Goal: Book appointment/travel/reservation

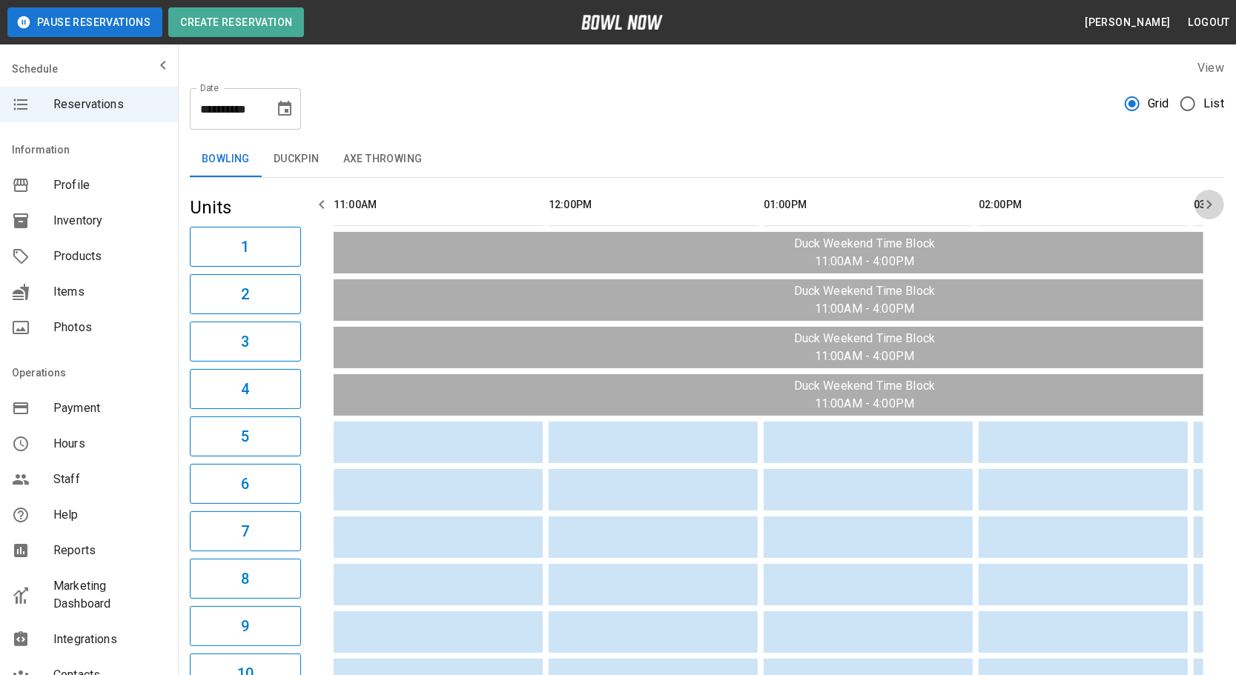
click at [1206, 202] on icon "button" at bounding box center [1209, 205] width 18 height 18
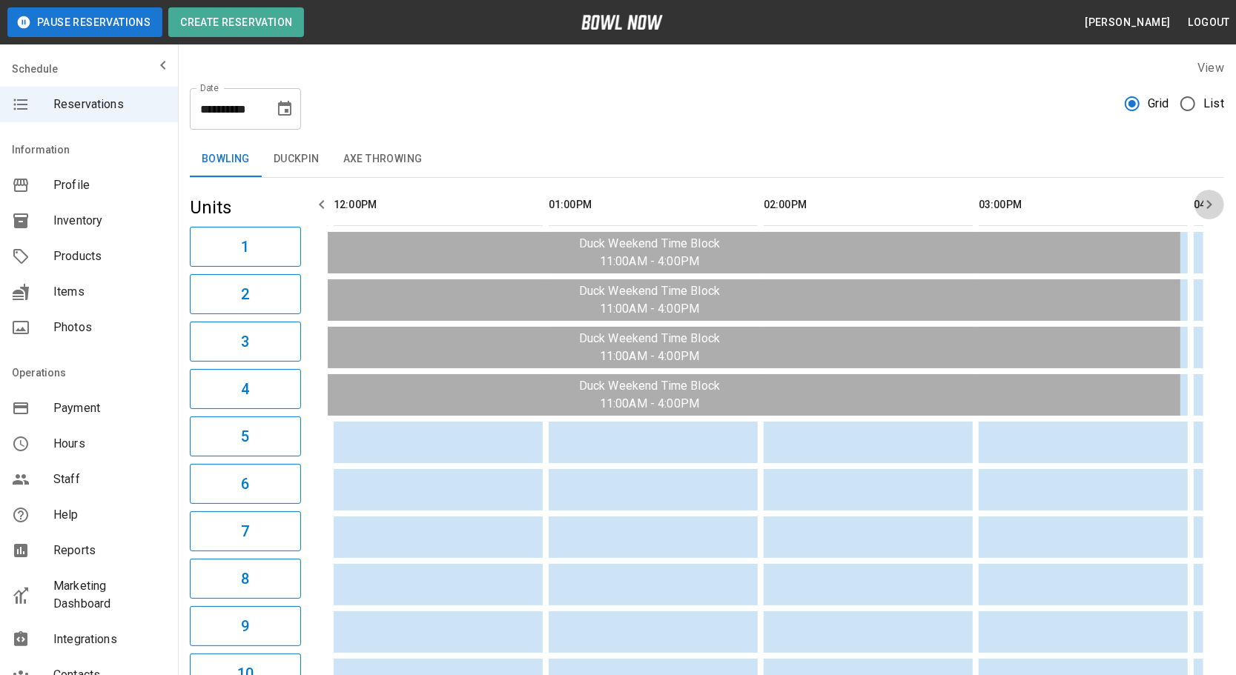
click at [1207, 202] on icon "button" at bounding box center [1209, 205] width 18 height 18
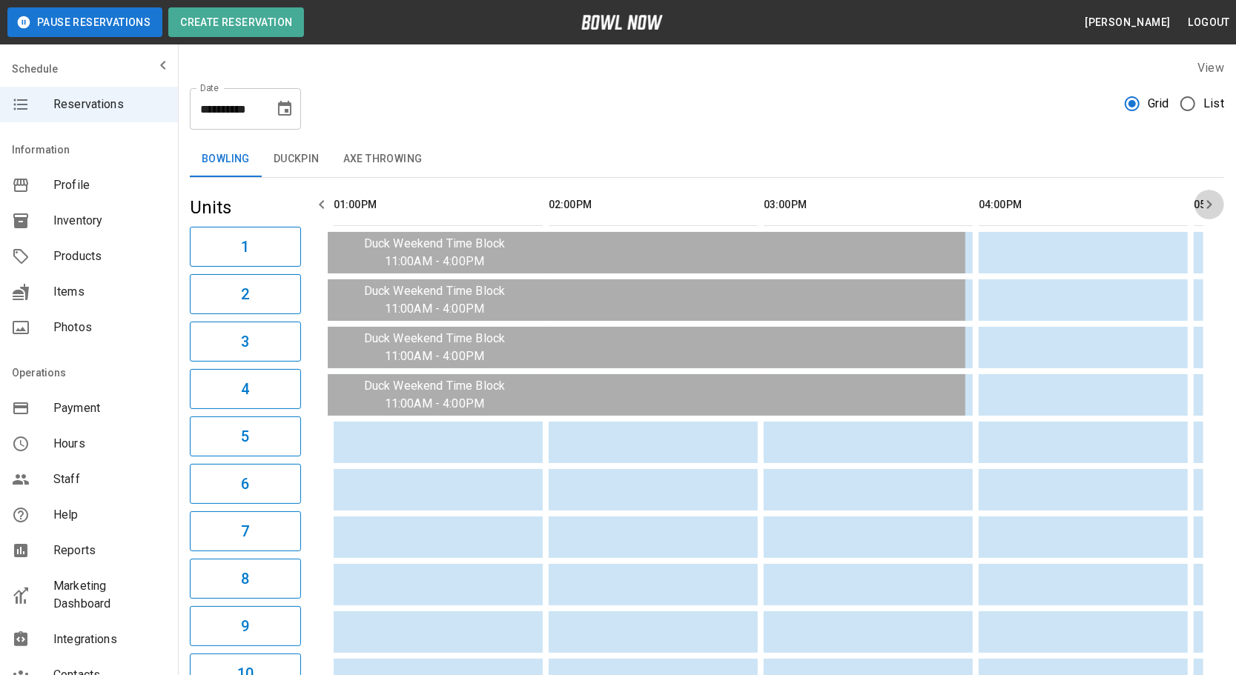
click at [1208, 202] on icon "button" at bounding box center [1209, 205] width 18 height 18
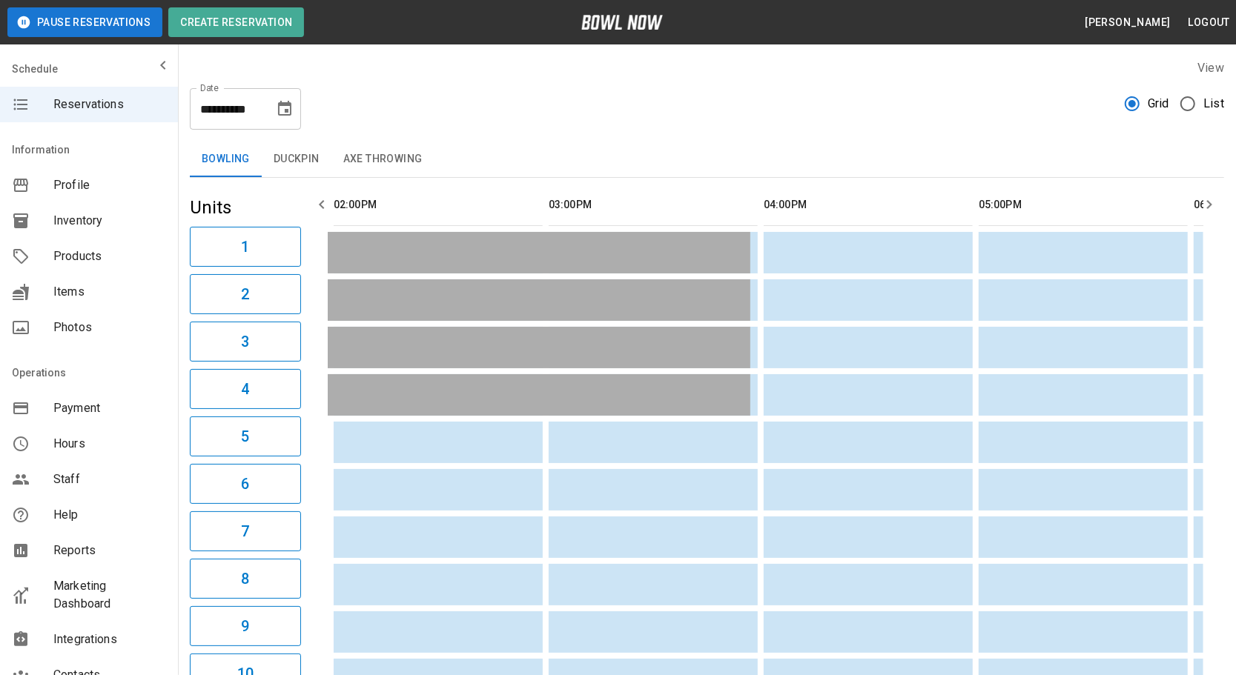
click at [1208, 202] on icon "button" at bounding box center [1209, 205] width 18 height 18
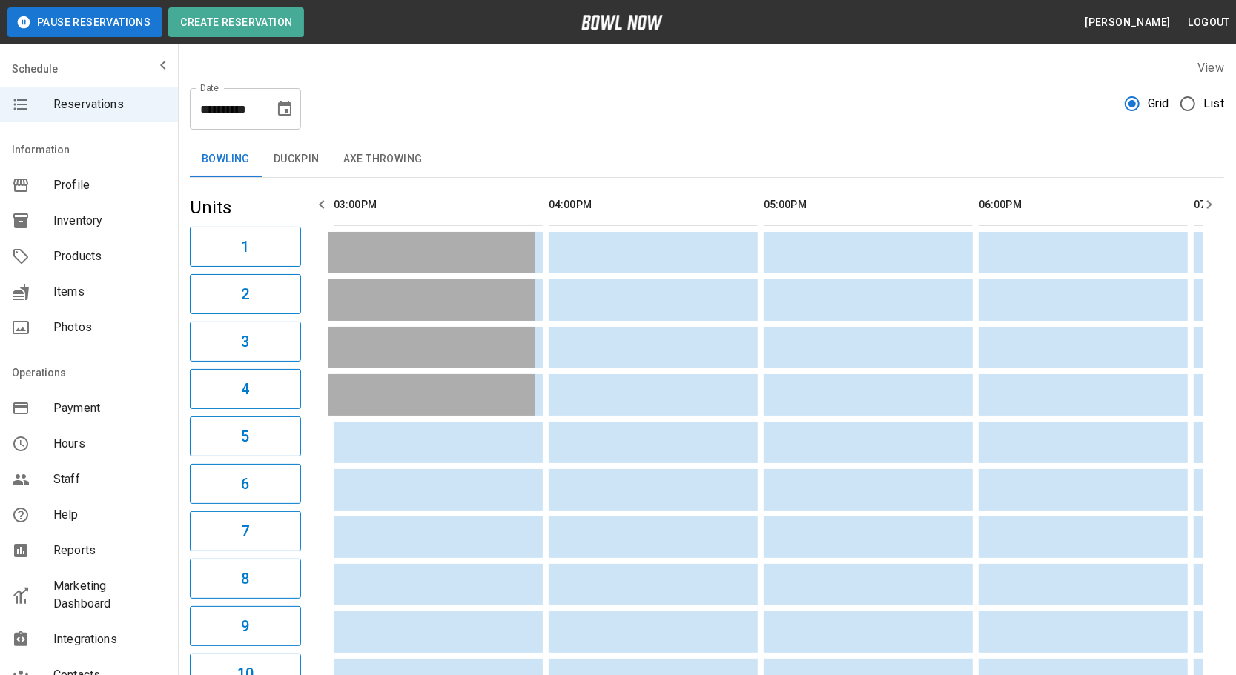
click at [1208, 201] on icon "button" at bounding box center [1209, 204] width 5 height 9
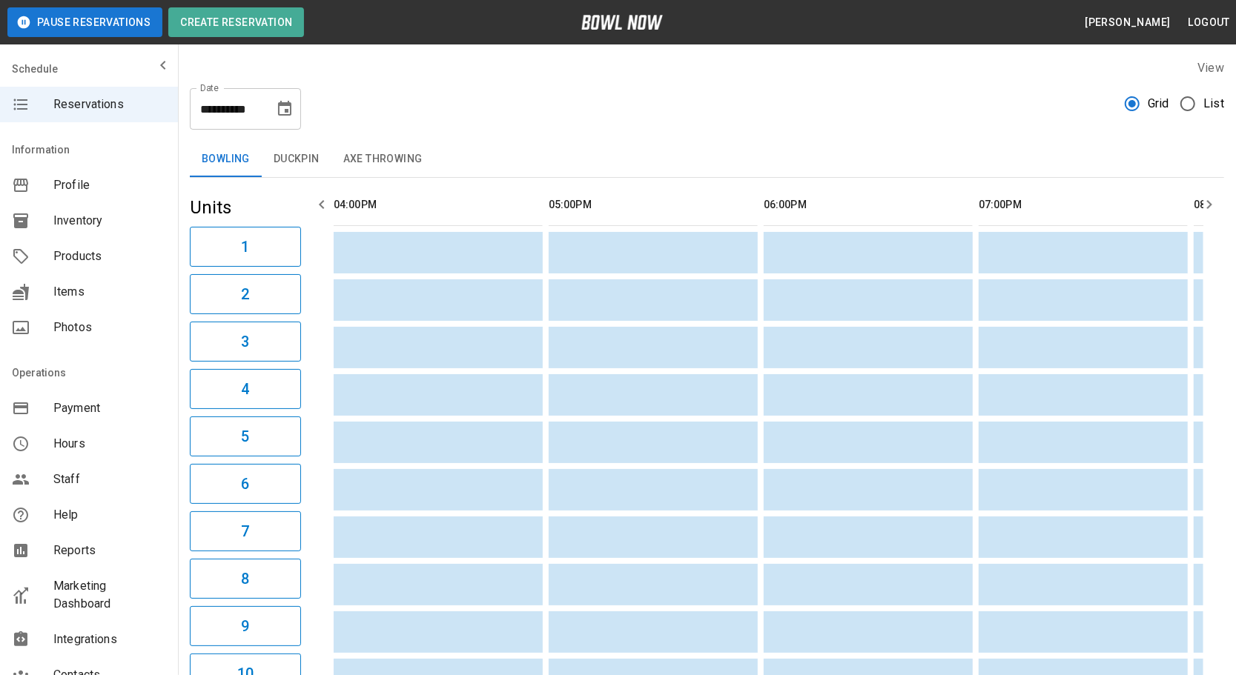
click at [1208, 201] on icon "button" at bounding box center [1209, 204] width 5 height 9
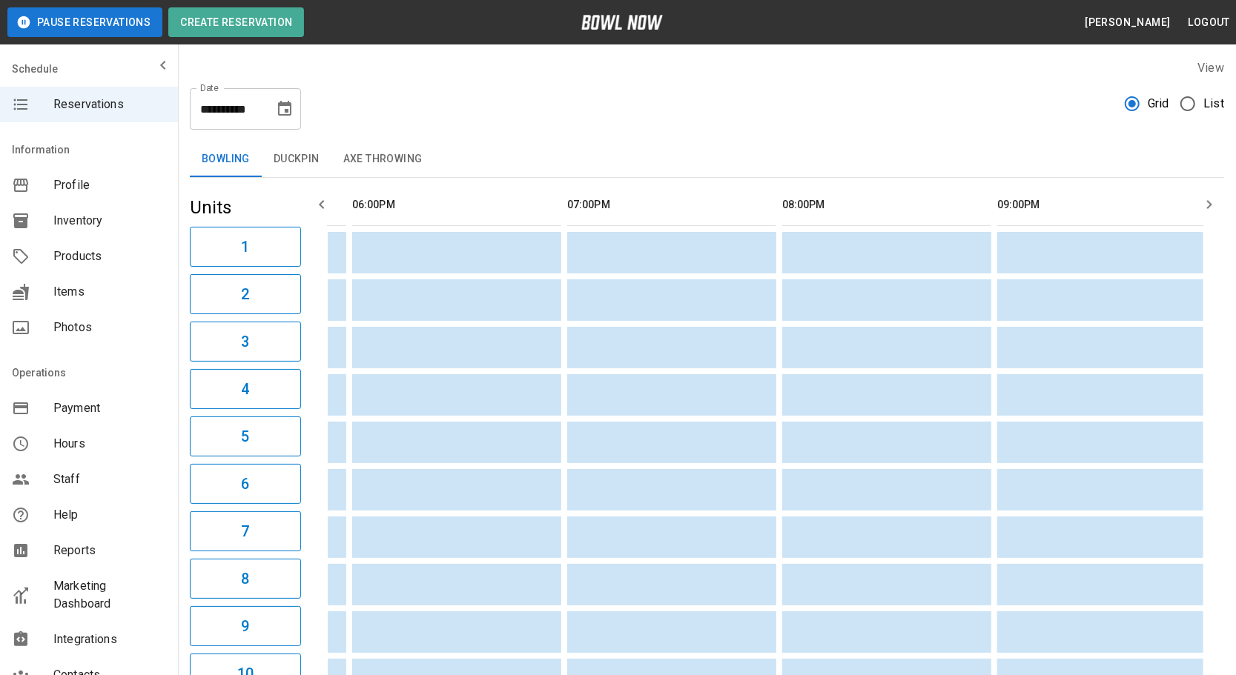
click at [1208, 201] on icon "button" at bounding box center [1209, 204] width 5 height 9
click at [311, 168] on button "Duckpin" at bounding box center [297, 160] width 70 height 36
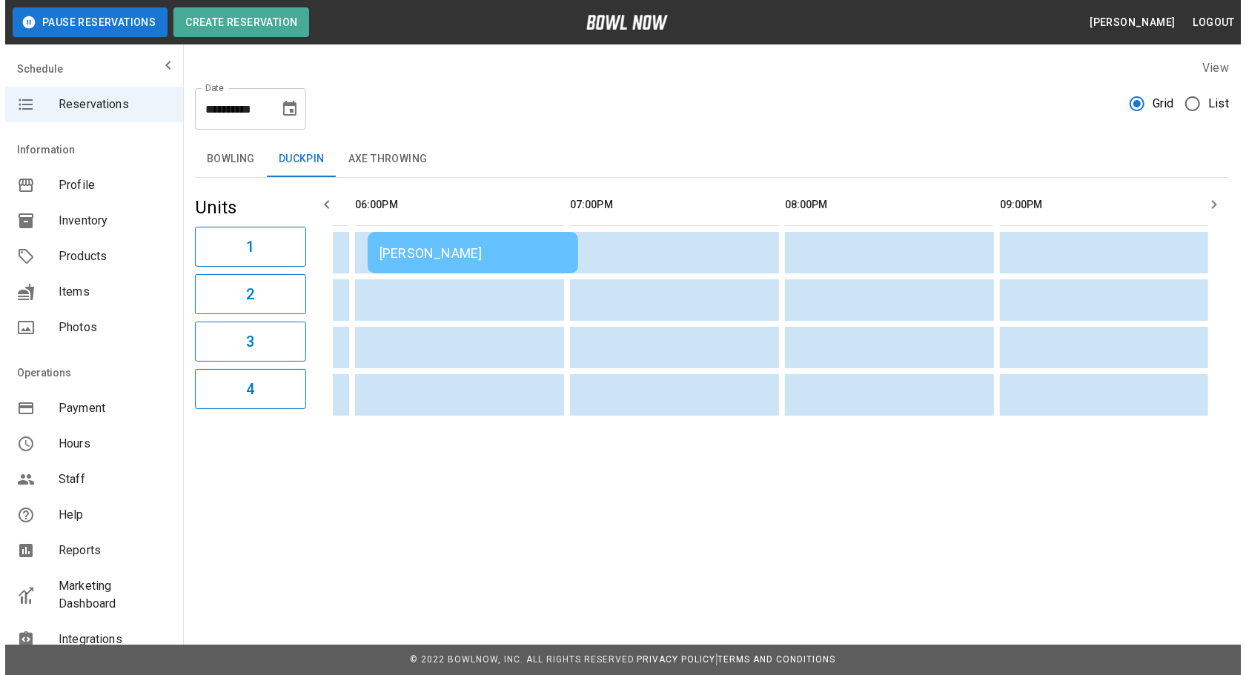
scroll to position [0, 1476]
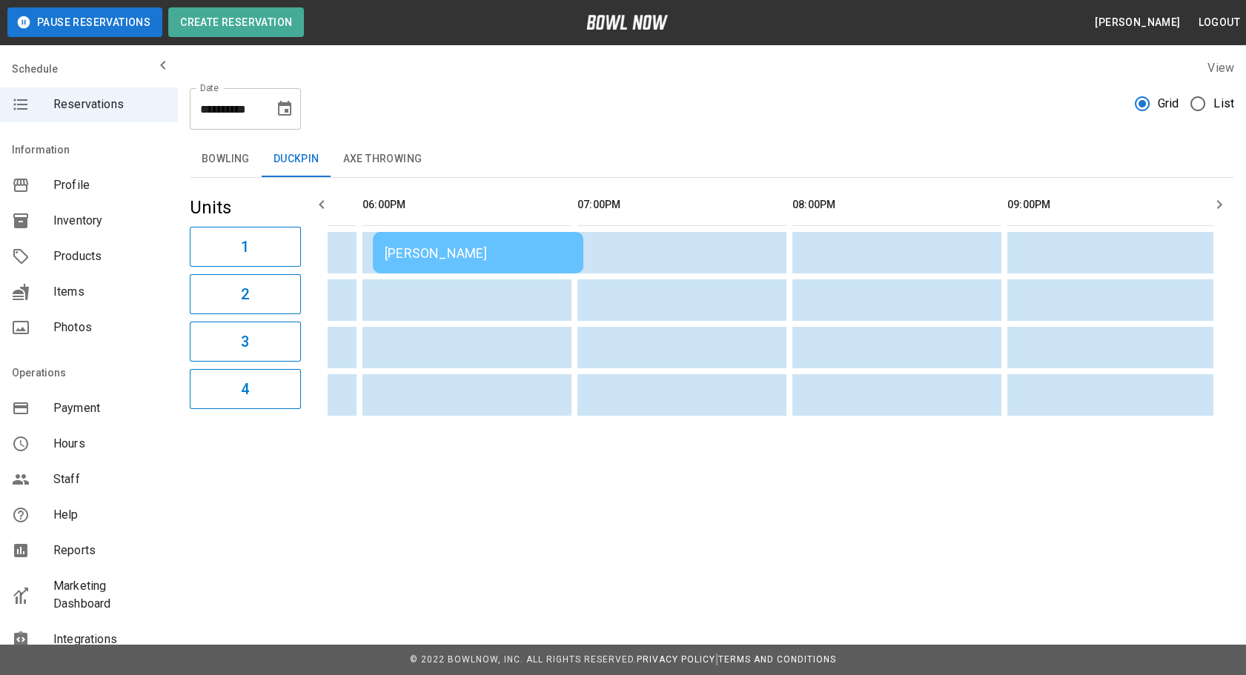
click at [334, 211] on th "sticky table" at bounding box center [343, 205] width 48 height 42
click at [313, 200] on icon "button" at bounding box center [322, 205] width 18 height 18
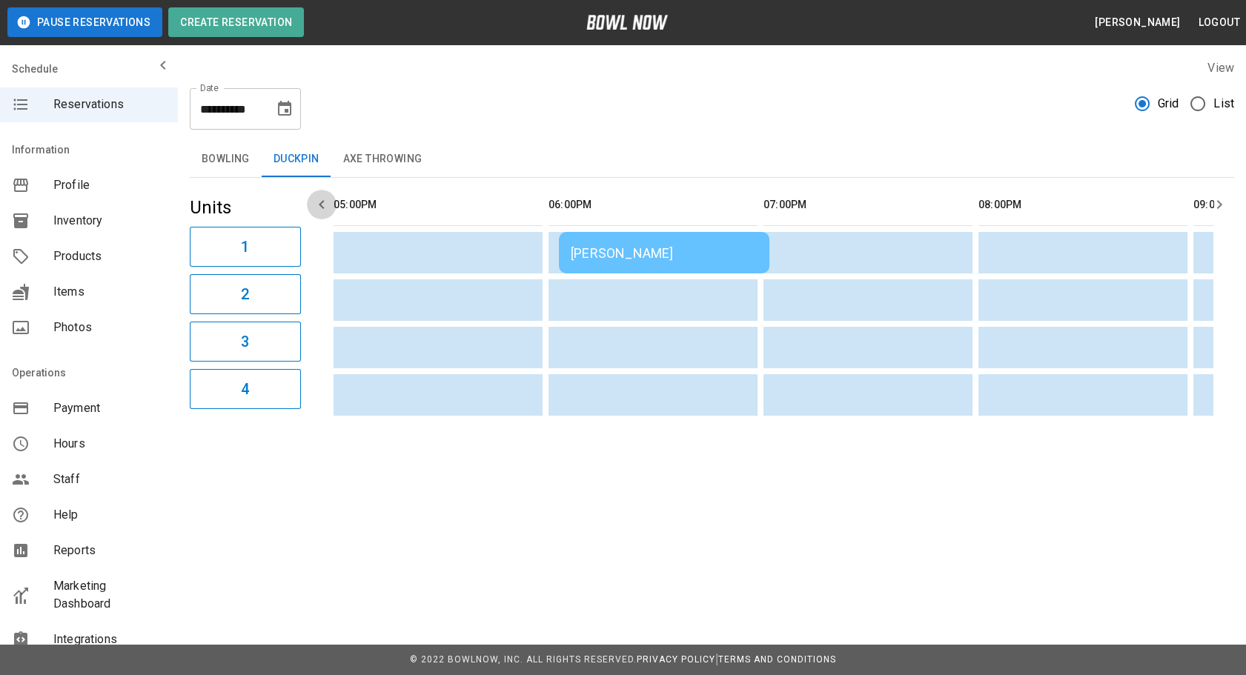
click at [313, 200] on icon "button" at bounding box center [322, 205] width 18 height 18
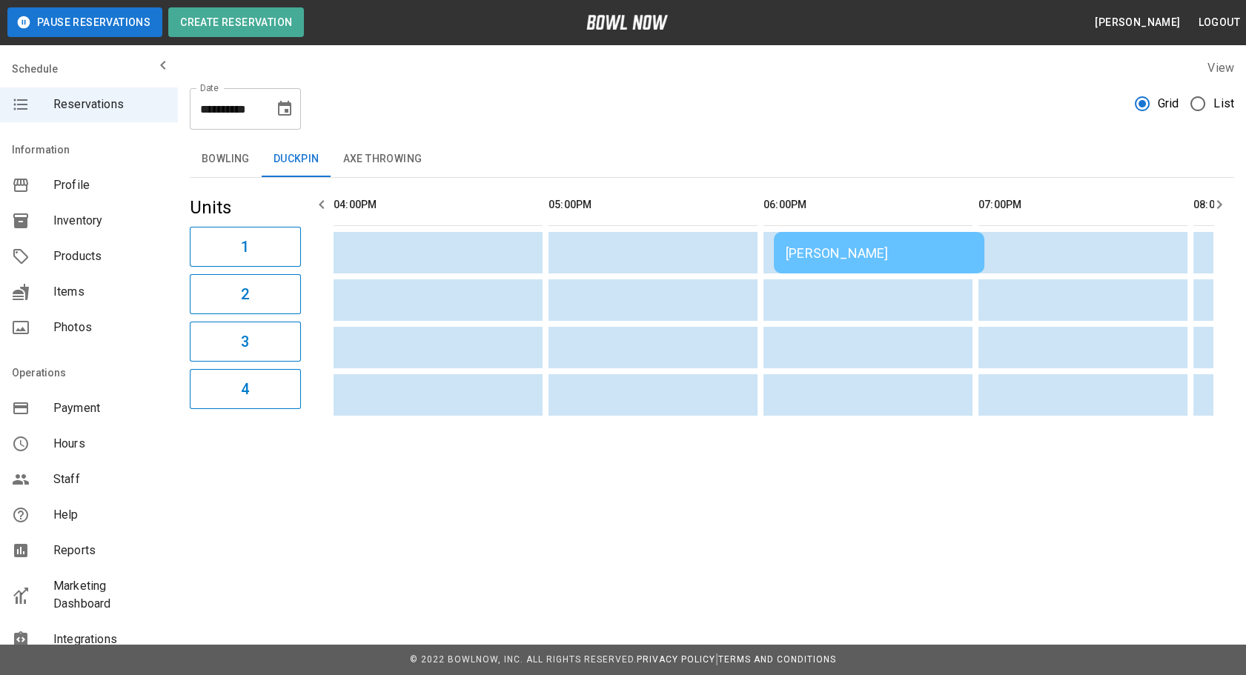
click at [313, 200] on icon "button" at bounding box center [322, 205] width 18 height 18
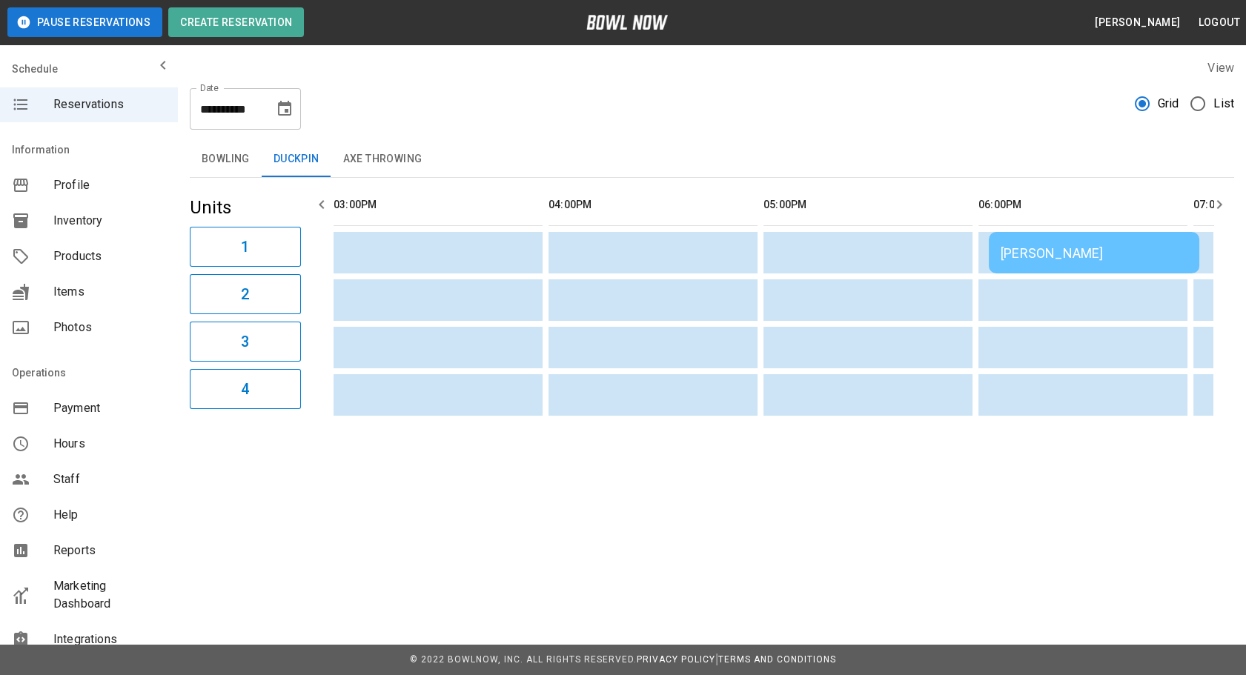
click at [313, 200] on icon "button" at bounding box center [322, 205] width 18 height 18
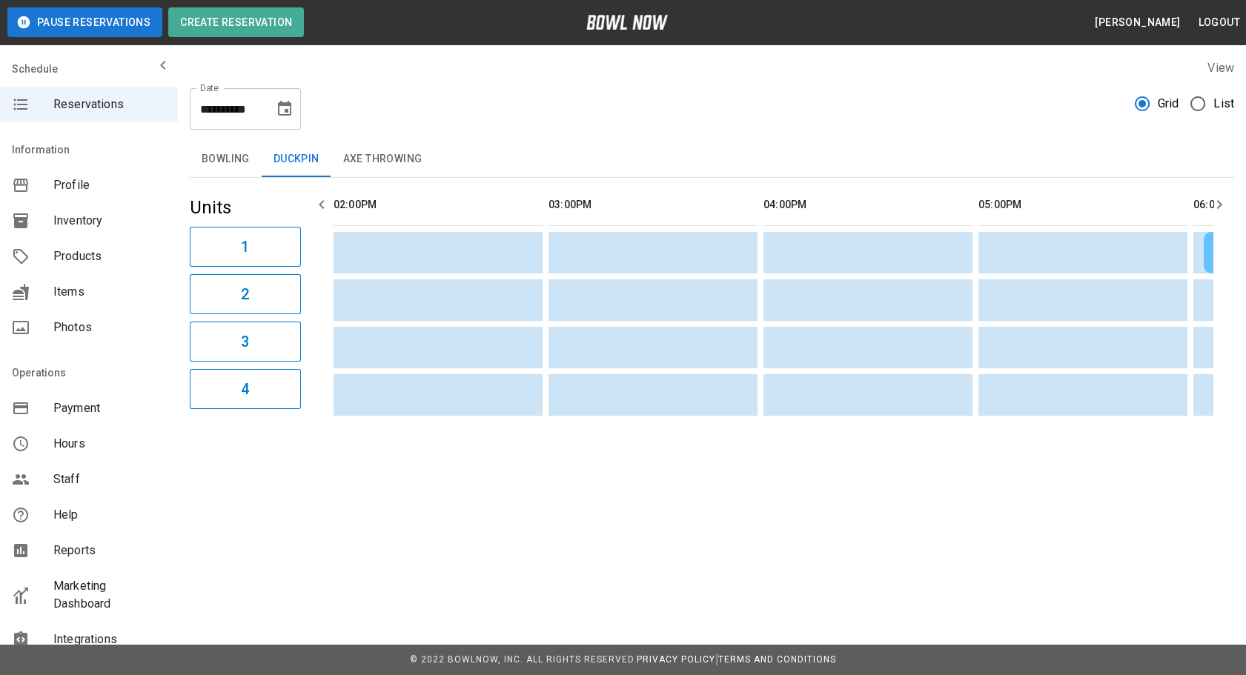
click at [313, 200] on icon "button" at bounding box center [322, 205] width 18 height 18
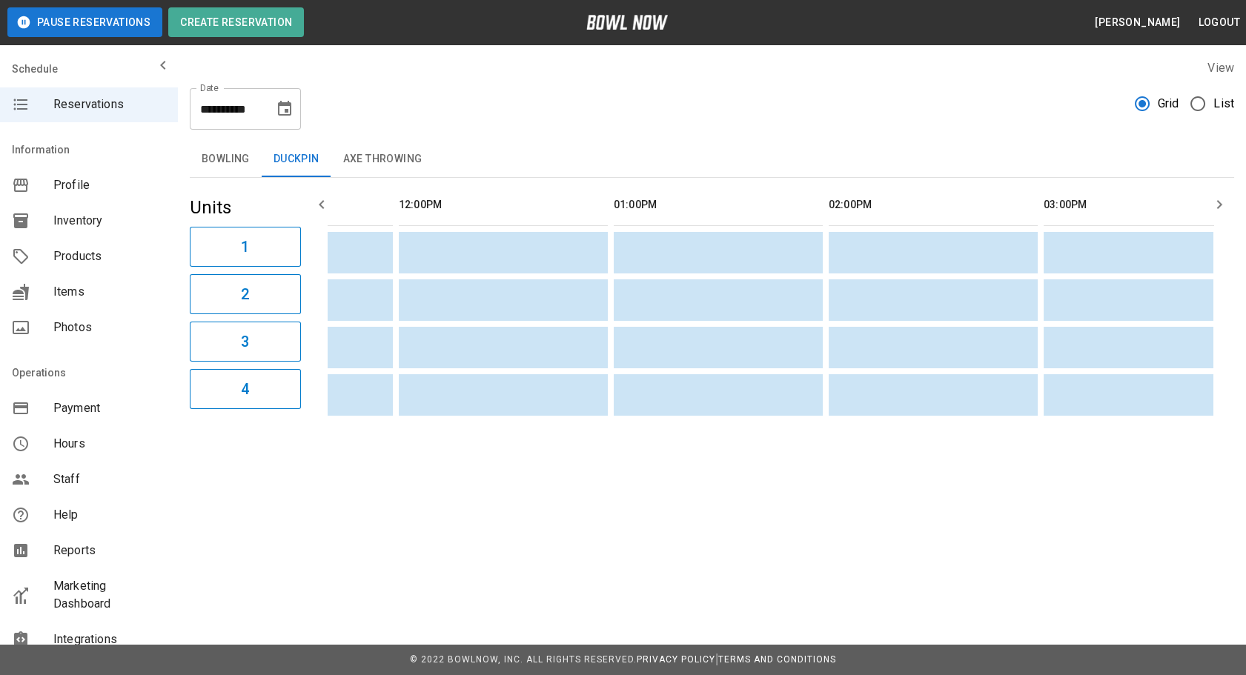
click at [313, 200] on icon "button" at bounding box center [322, 205] width 18 height 18
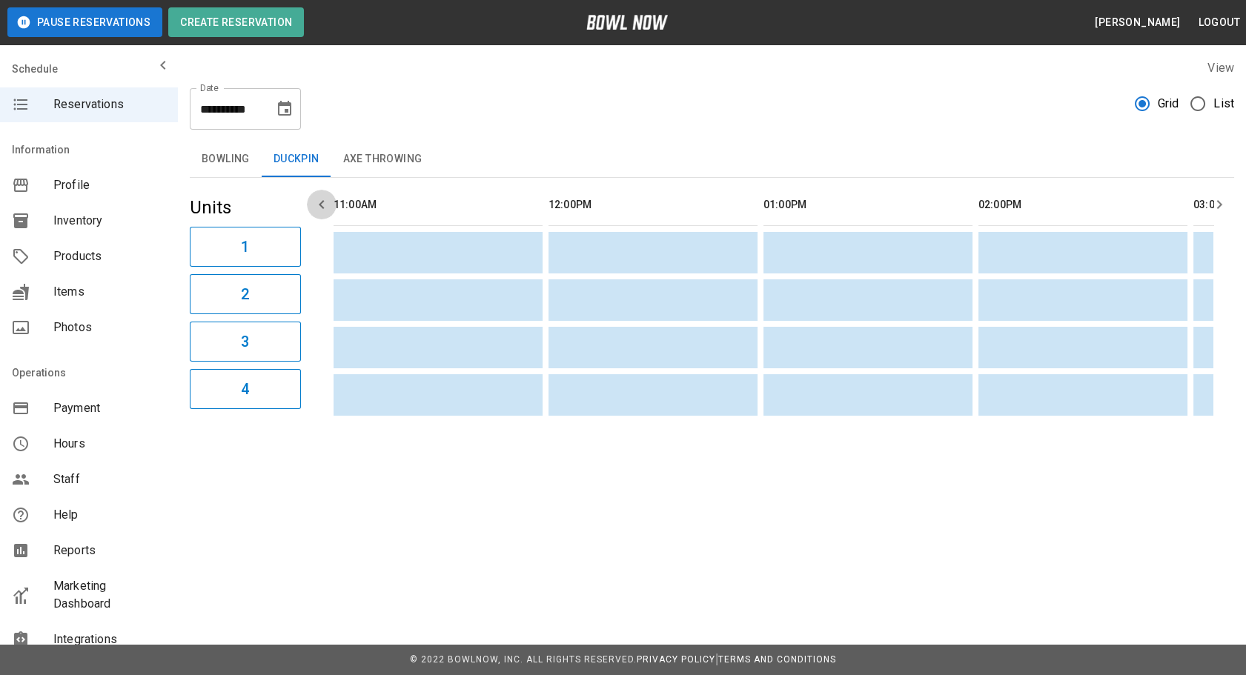
click at [313, 200] on icon "button" at bounding box center [322, 205] width 18 height 18
click at [314, 200] on icon "button" at bounding box center [322, 205] width 18 height 18
click at [407, 168] on button "Axe Throwing" at bounding box center [382, 160] width 103 height 36
click at [1212, 201] on icon "button" at bounding box center [1220, 205] width 18 height 18
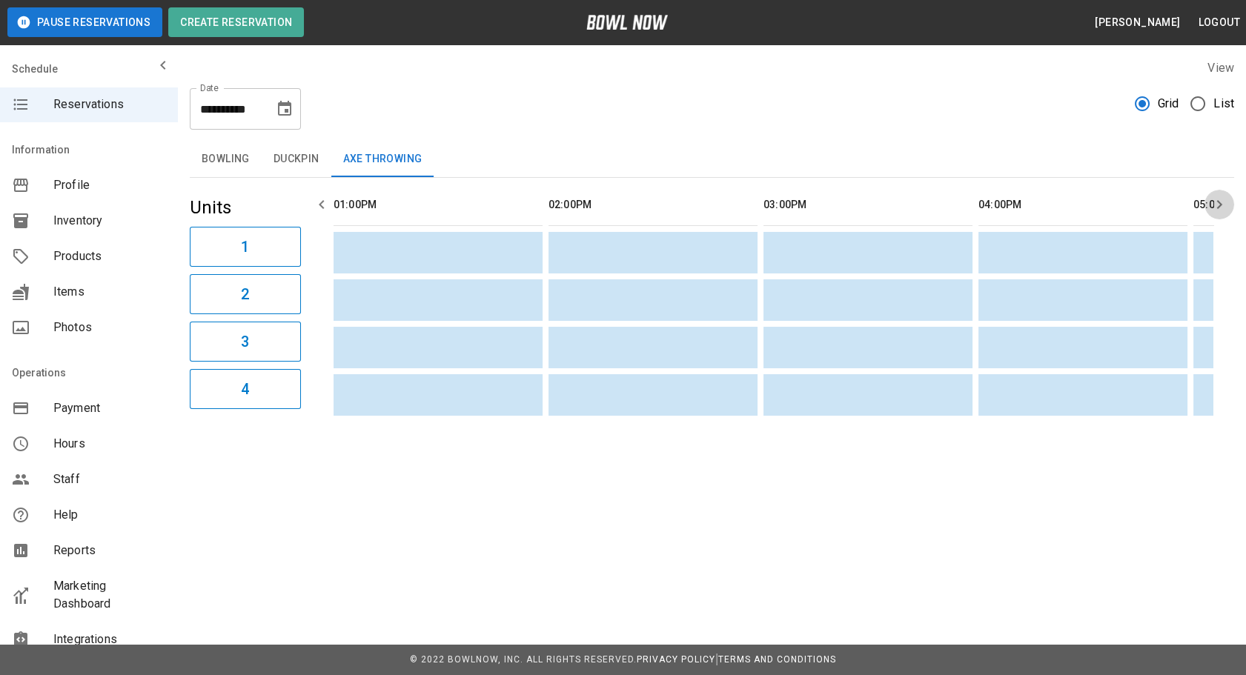
click at [1212, 201] on icon "button" at bounding box center [1220, 205] width 18 height 18
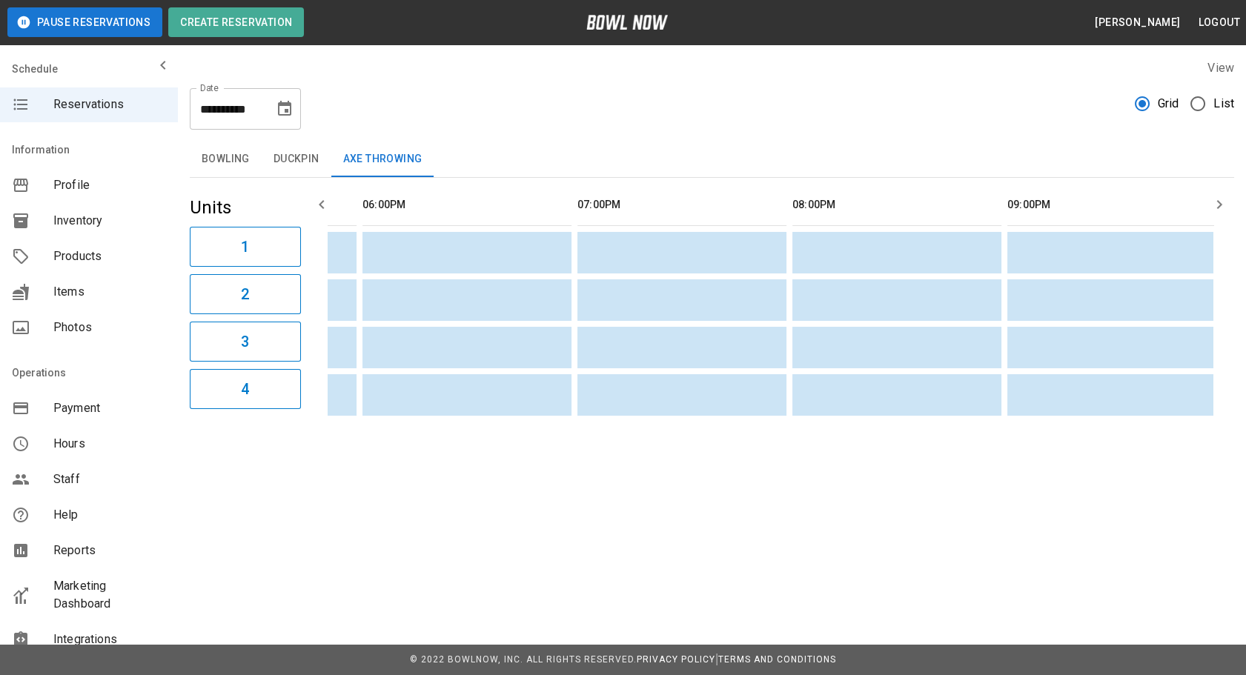
click at [237, 167] on button "Bowling" at bounding box center [226, 160] width 72 height 36
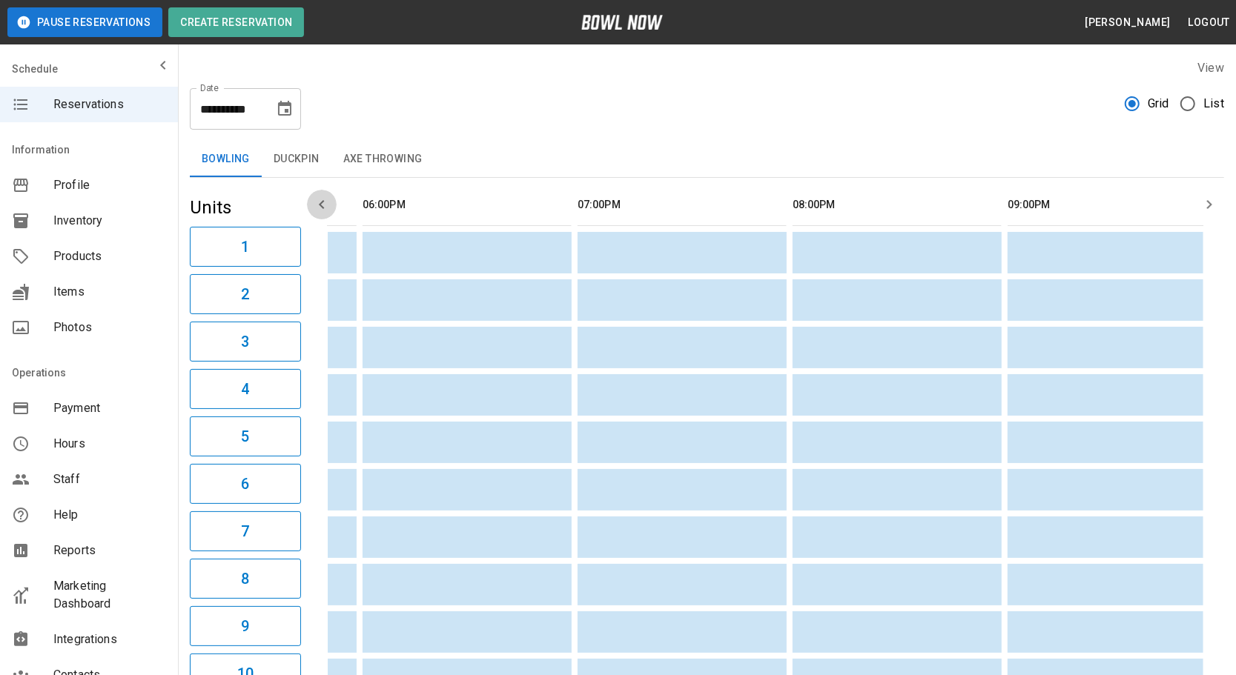
click at [320, 213] on icon "button" at bounding box center [322, 205] width 18 height 18
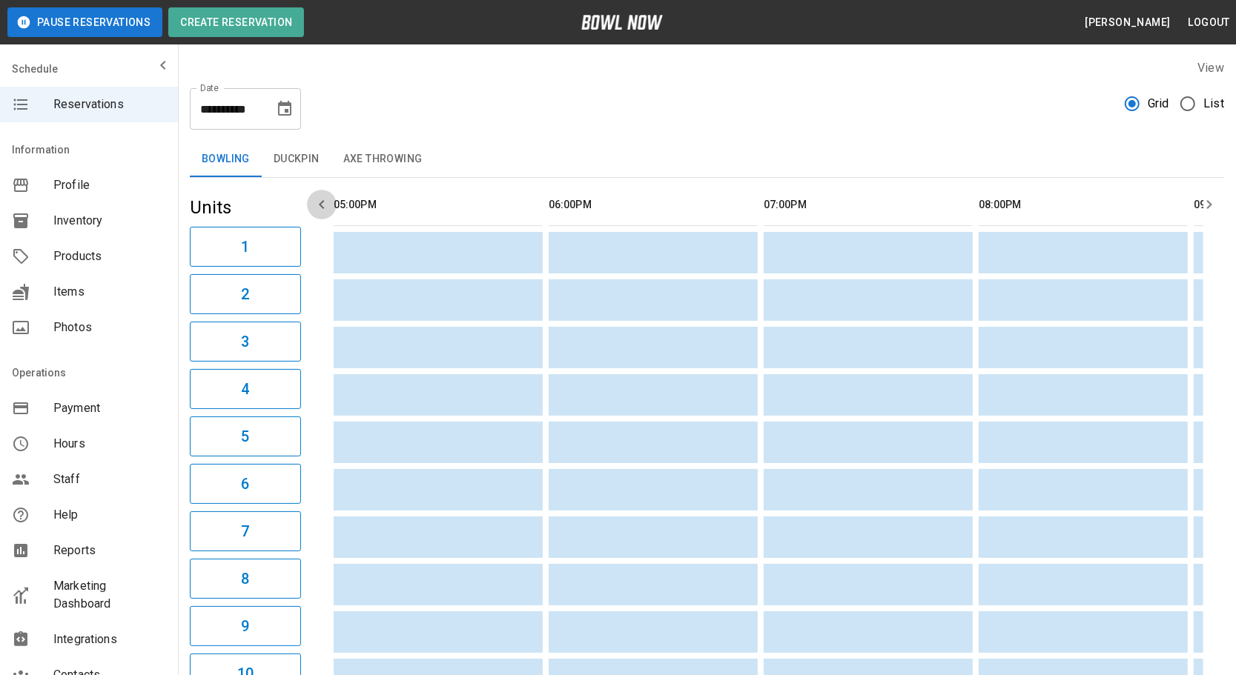
click at [320, 213] on icon "button" at bounding box center [322, 205] width 18 height 18
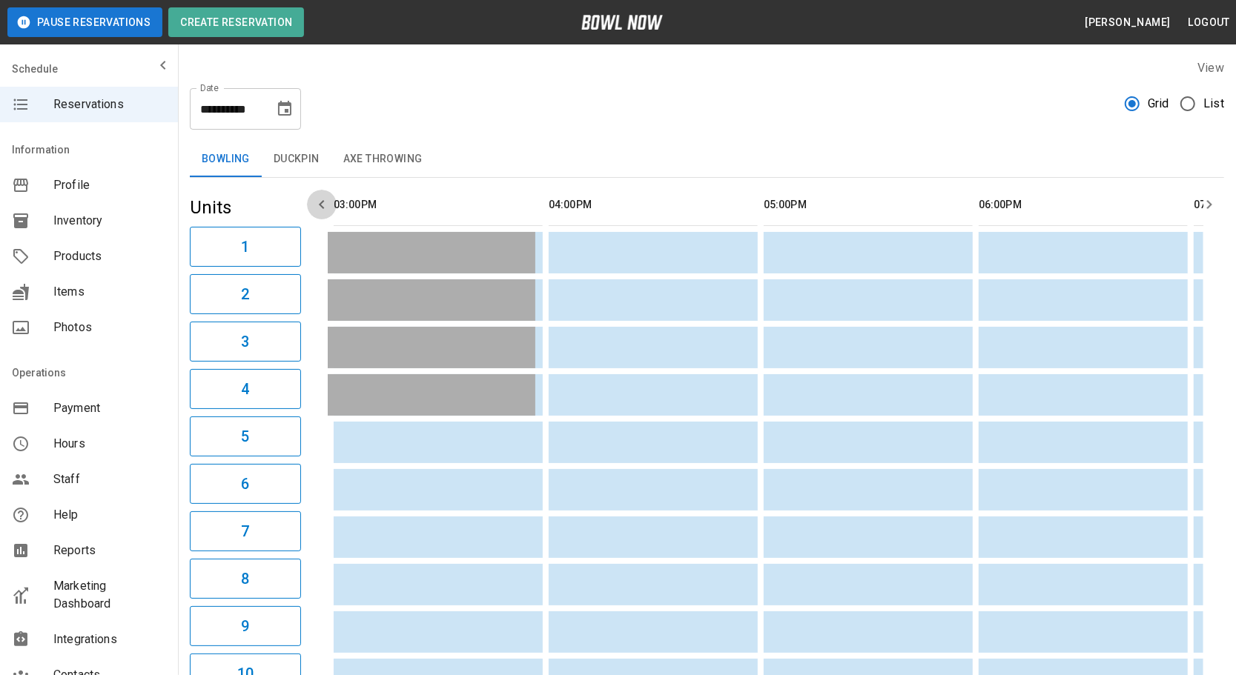
click at [320, 213] on icon "button" at bounding box center [322, 205] width 18 height 18
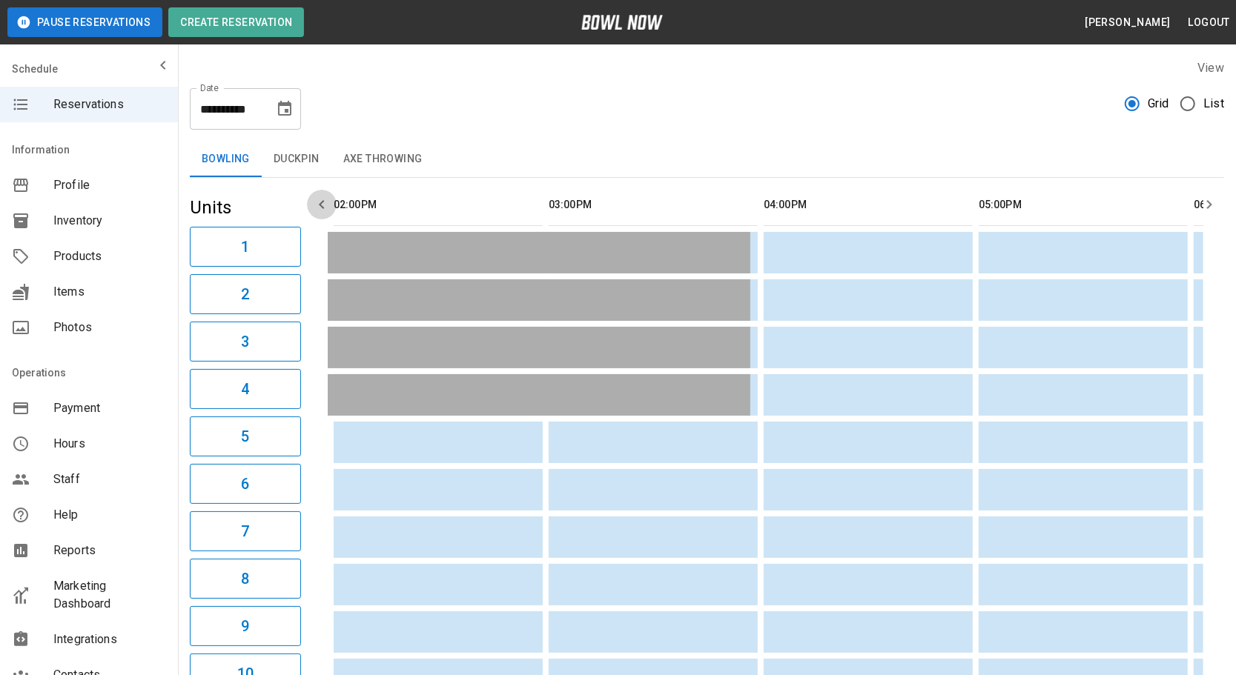
click at [320, 213] on icon "button" at bounding box center [322, 205] width 18 height 18
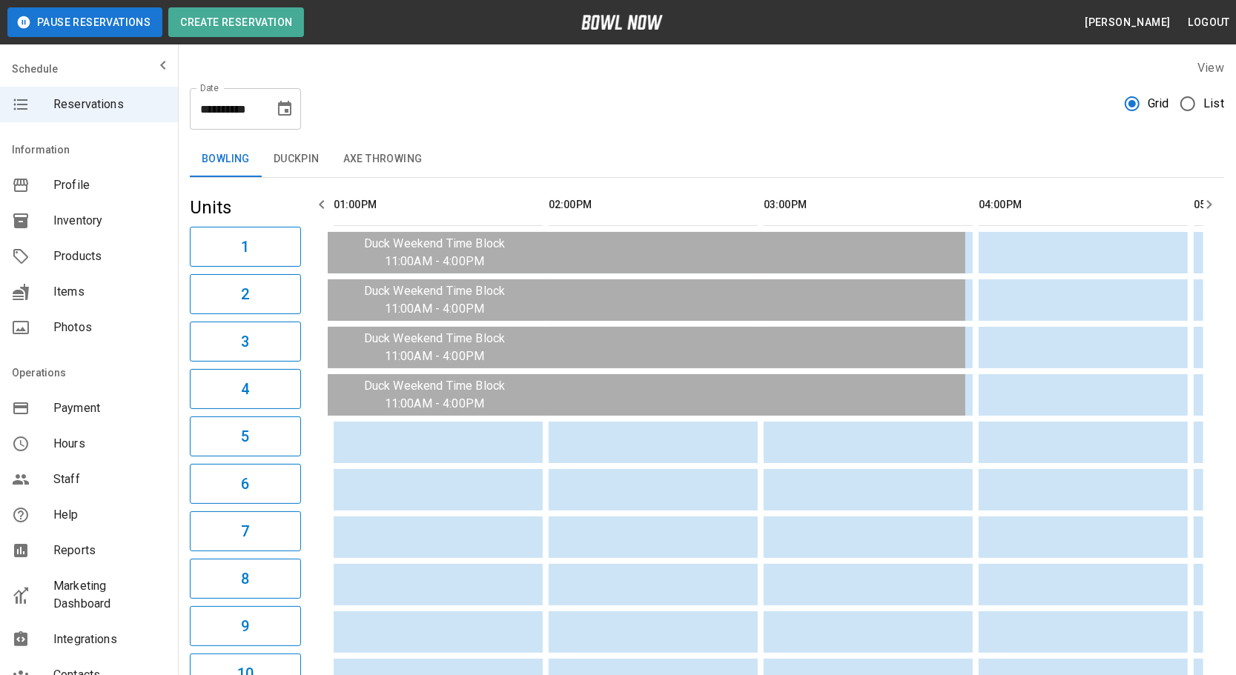
click at [320, 213] on icon "button" at bounding box center [322, 205] width 18 height 18
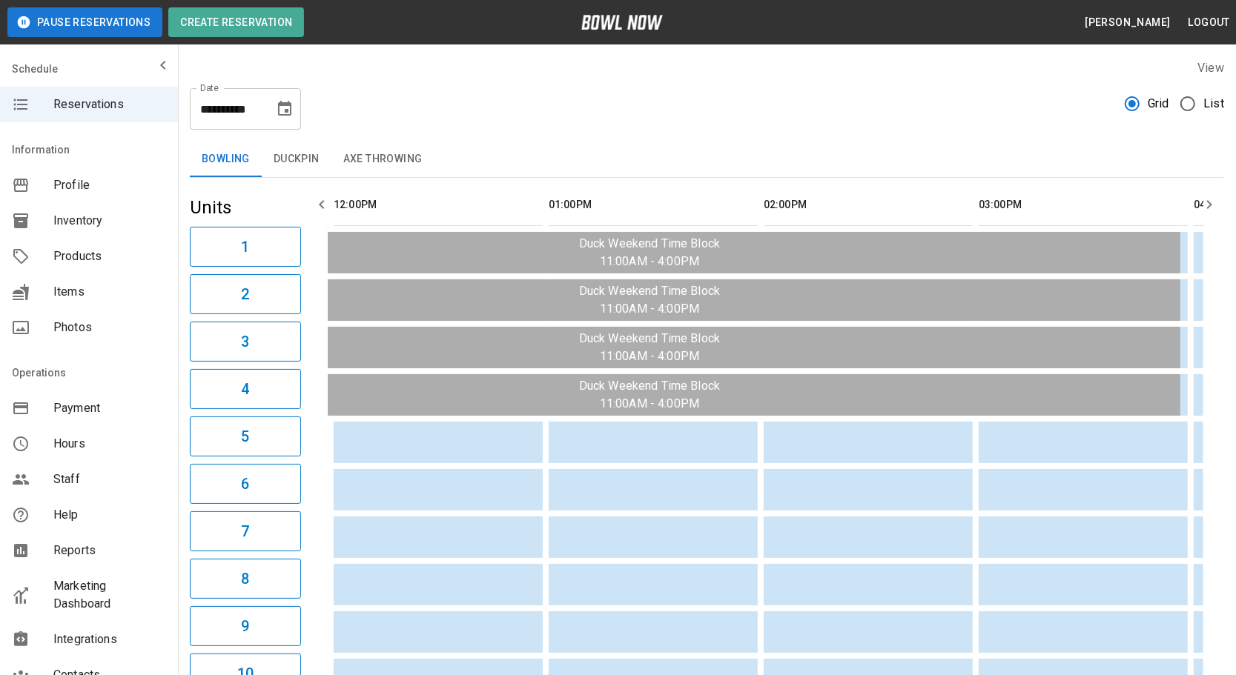
click at [320, 213] on icon "button" at bounding box center [322, 205] width 18 height 18
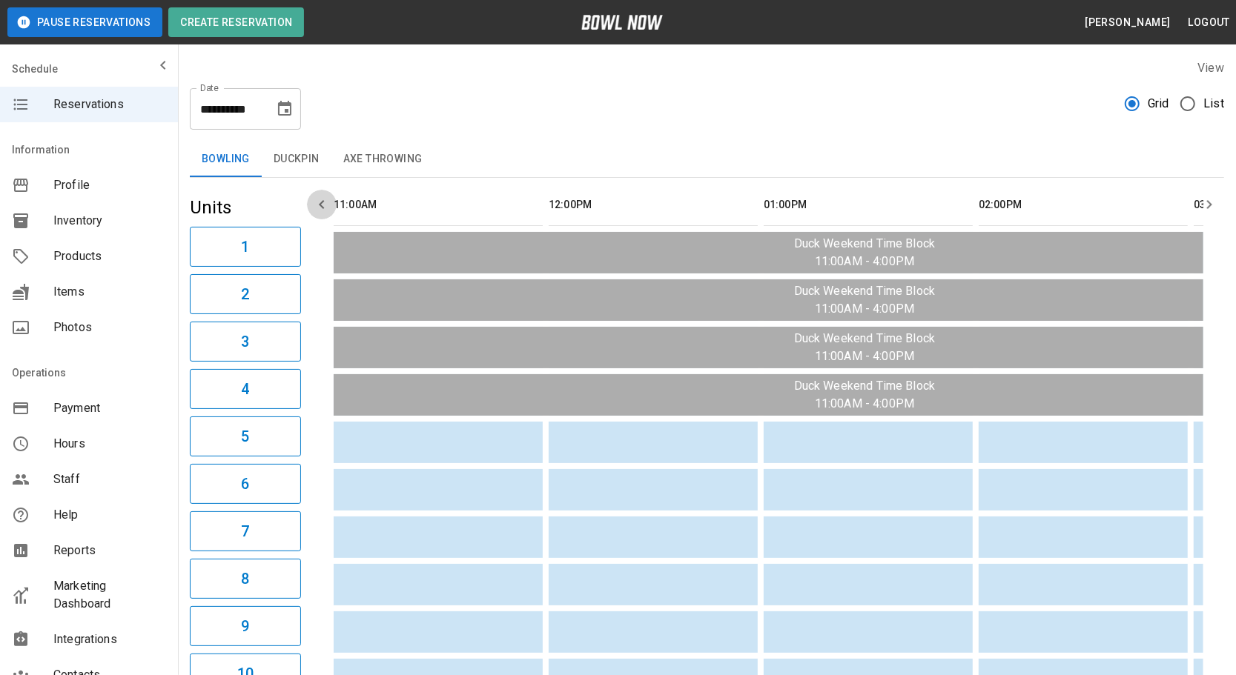
click at [320, 213] on icon "button" at bounding box center [322, 205] width 18 height 18
click at [320, 211] on icon "button" at bounding box center [322, 205] width 18 height 18
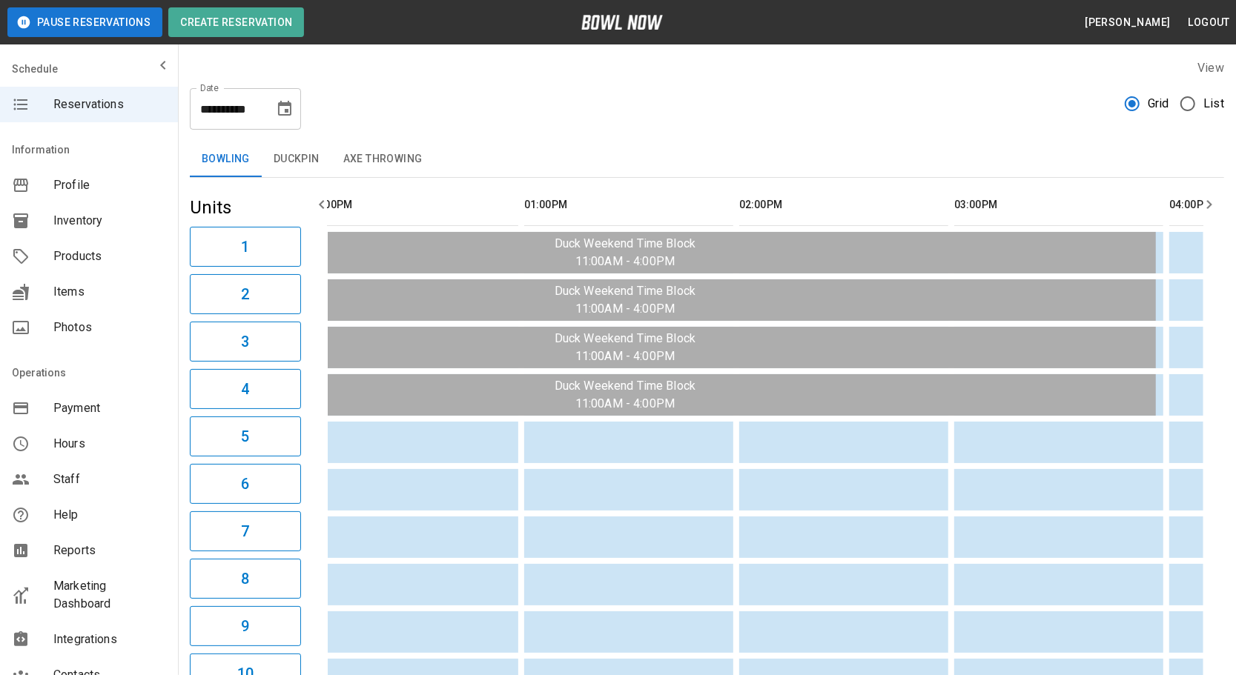
scroll to position [0, 0]
